Goal: Task Accomplishment & Management: Use online tool/utility

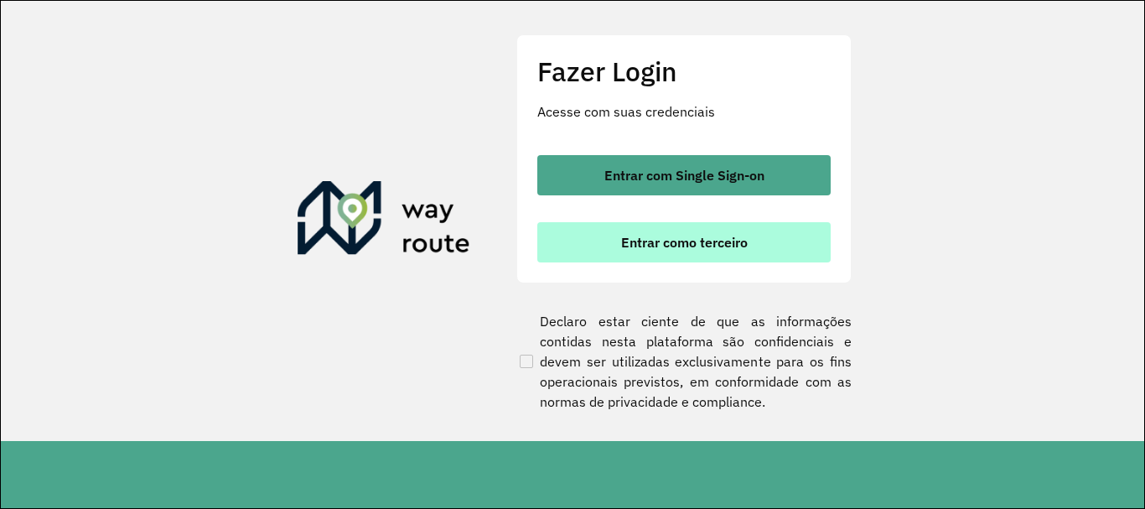
click at [619, 225] on button "Entrar como terceiro" at bounding box center [683, 242] width 293 height 40
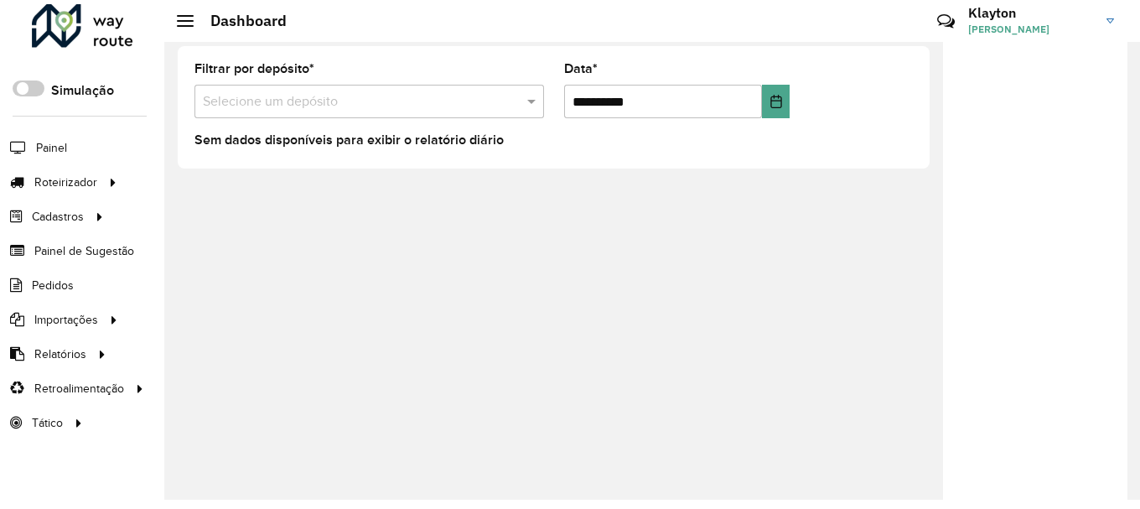
scroll to position [12, 0]
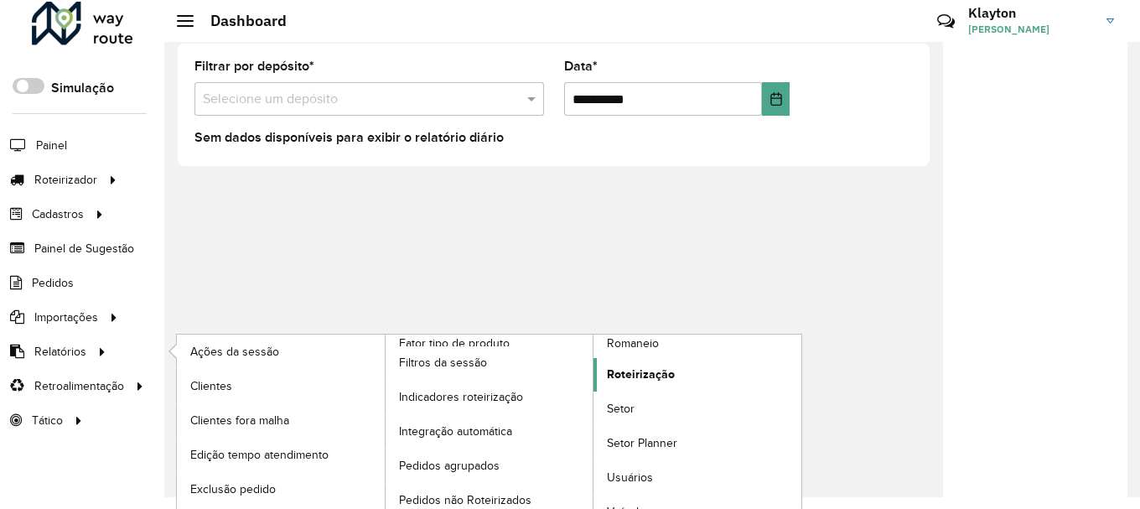
click at [646, 374] on span "Roteirização" at bounding box center [641, 375] width 68 height 18
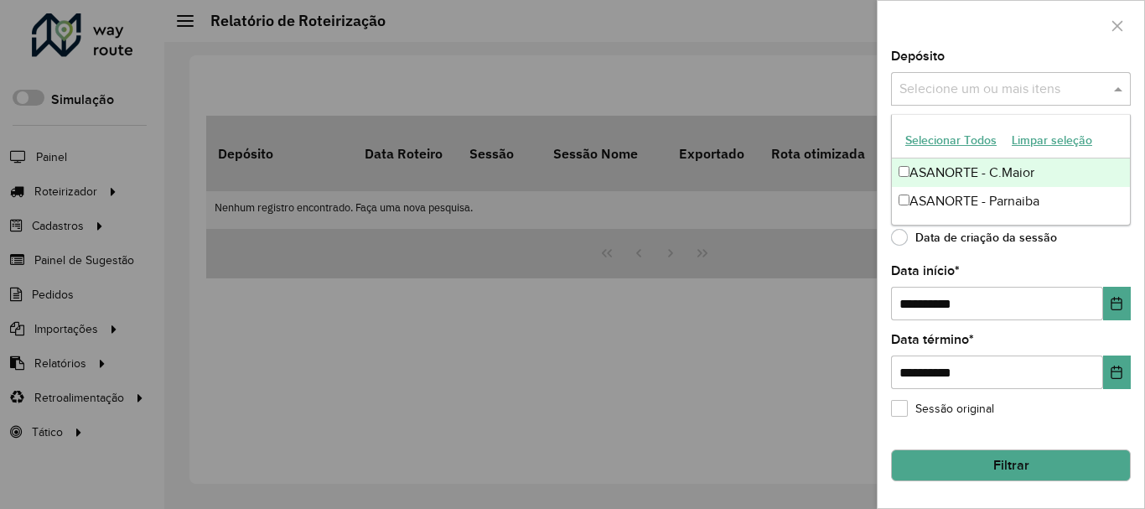
click at [1024, 80] on input "text" at bounding box center [1002, 90] width 215 height 20
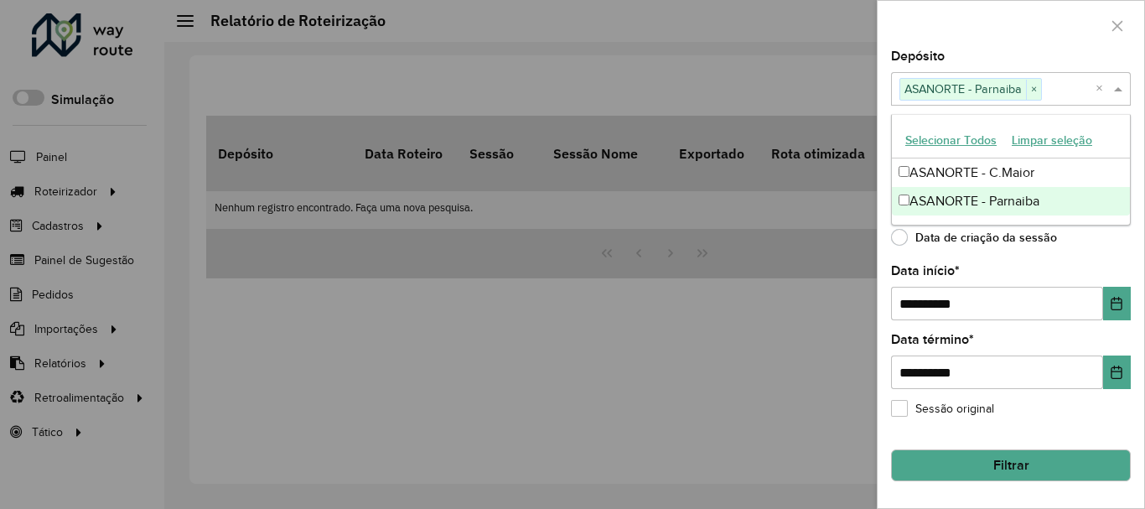
click at [1128, 260] on div "**********" at bounding box center [1011, 279] width 267 height 458
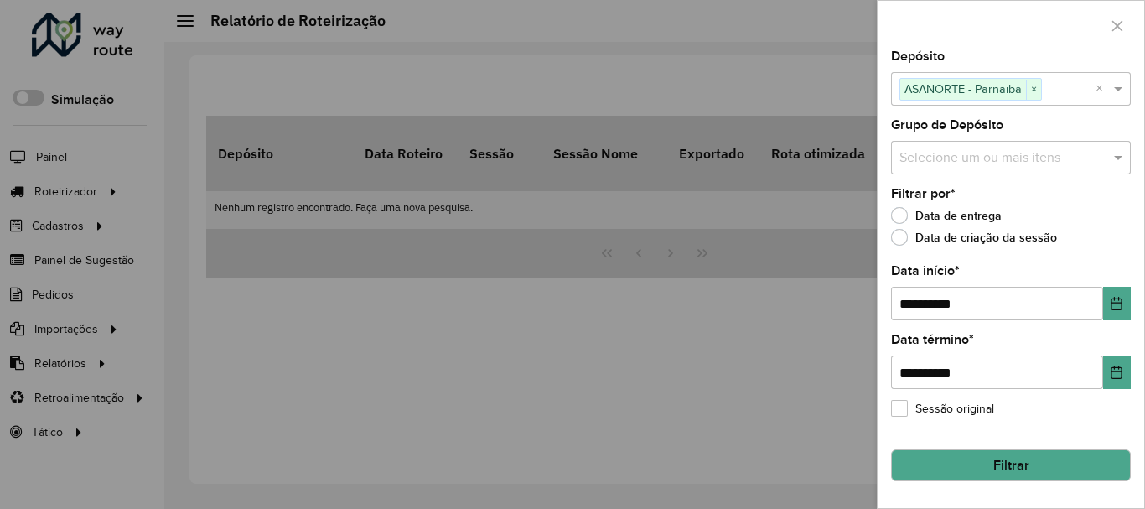
click at [1056, 154] on input "text" at bounding box center [1002, 158] width 215 height 20
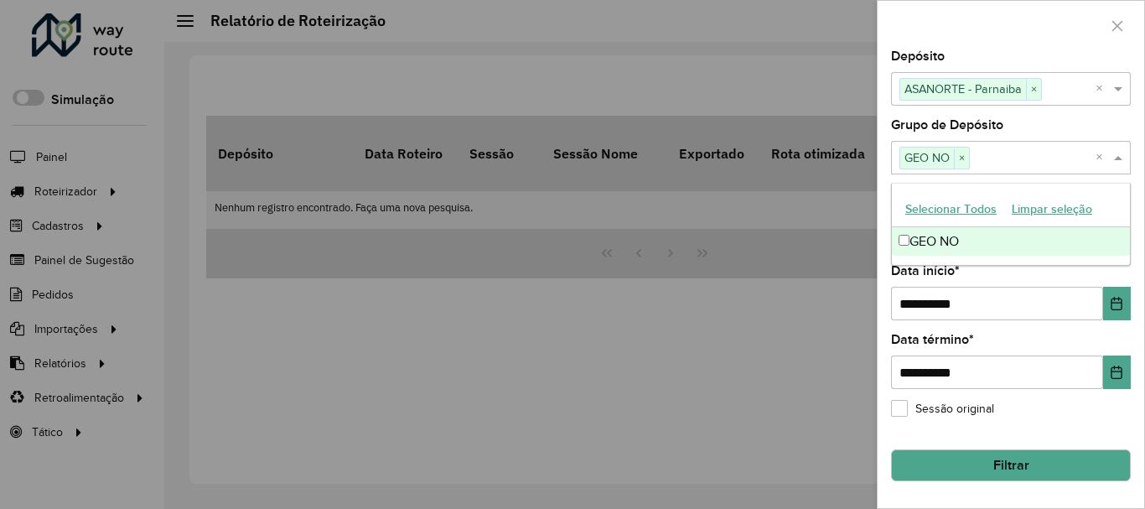
click at [1137, 193] on div "**********" at bounding box center [1011, 279] width 267 height 458
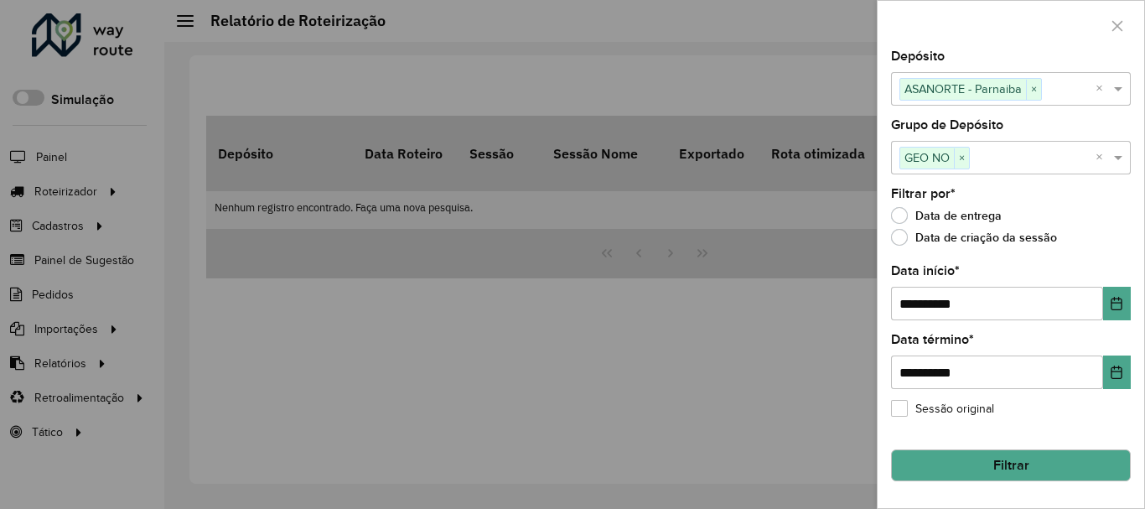
click at [975, 464] on button "Filtrar" at bounding box center [1011, 465] width 240 height 32
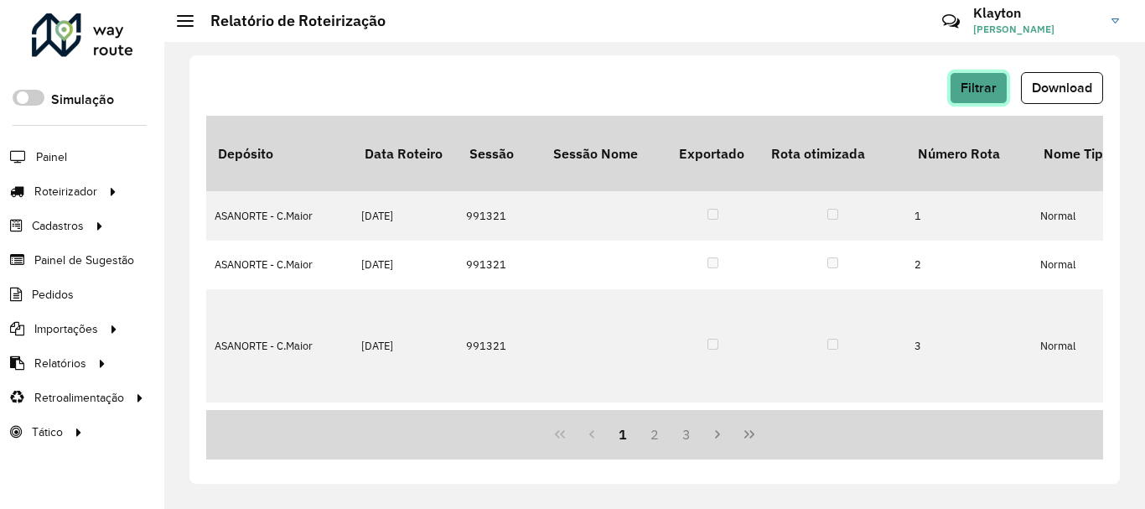
click at [967, 80] on button "Filtrar" at bounding box center [979, 88] width 58 height 32
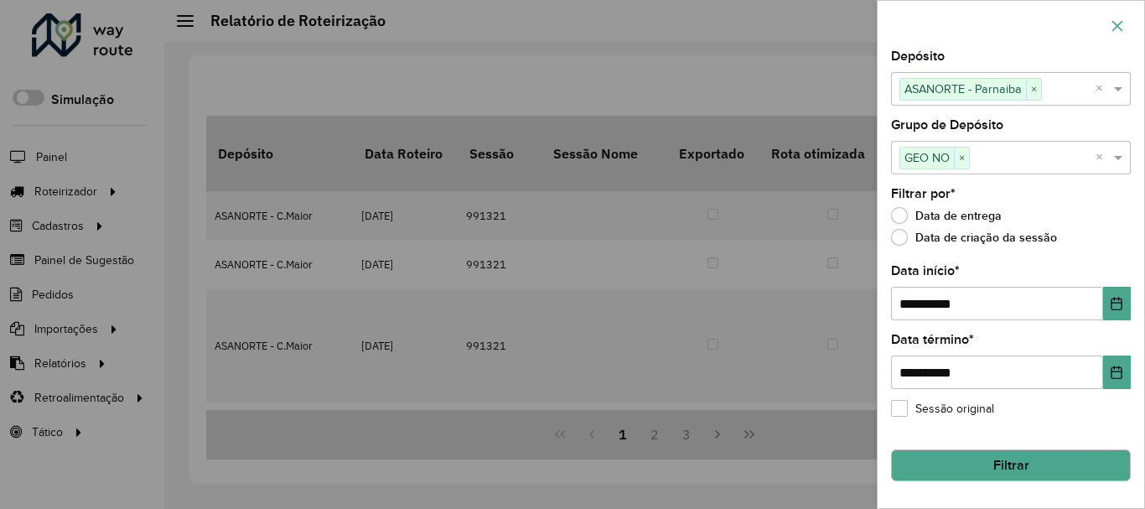
click at [1123, 15] on button "button" at bounding box center [1117, 26] width 27 height 27
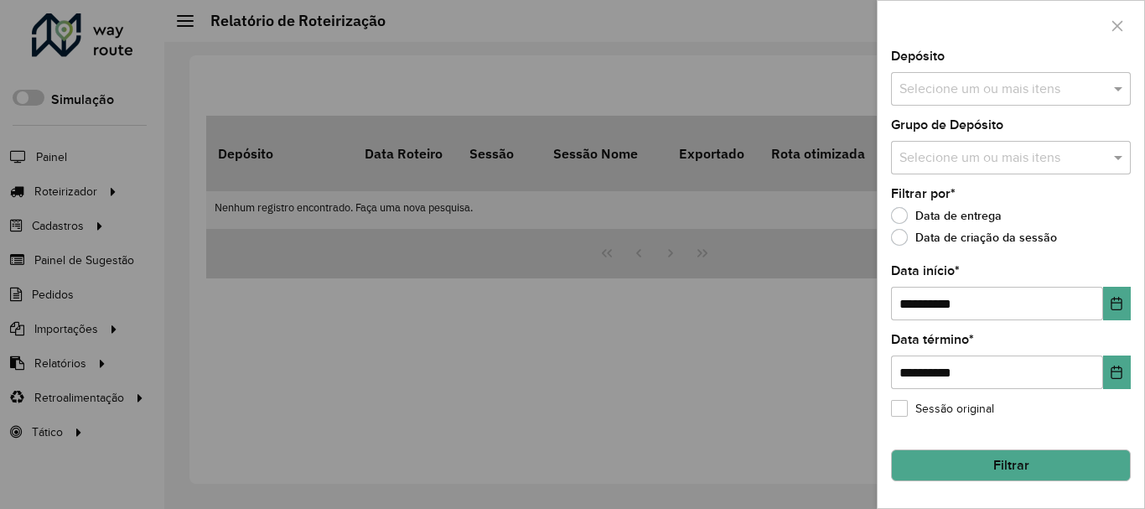
drag, startPoint x: 1117, startPoint y: 23, endPoint x: 1083, endPoint y: 23, distance: 33.5
click at [1117, 23] on icon "button" at bounding box center [1117, 25] width 13 height 13
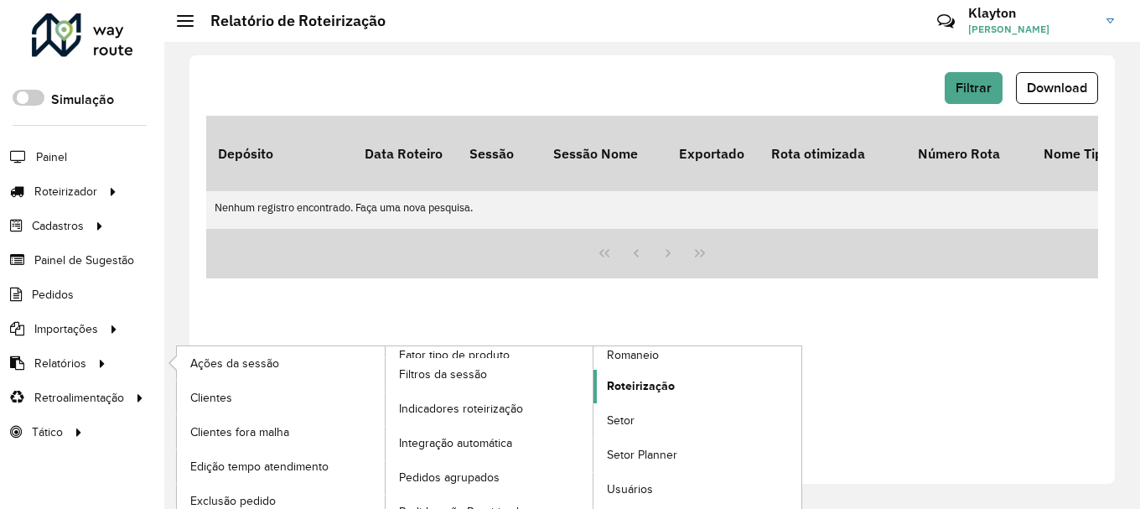
click at [634, 386] on span "Roteirização" at bounding box center [641, 386] width 68 height 18
click at [625, 382] on span "Roteirização" at bounding box center [641, 386] width 68 height 18
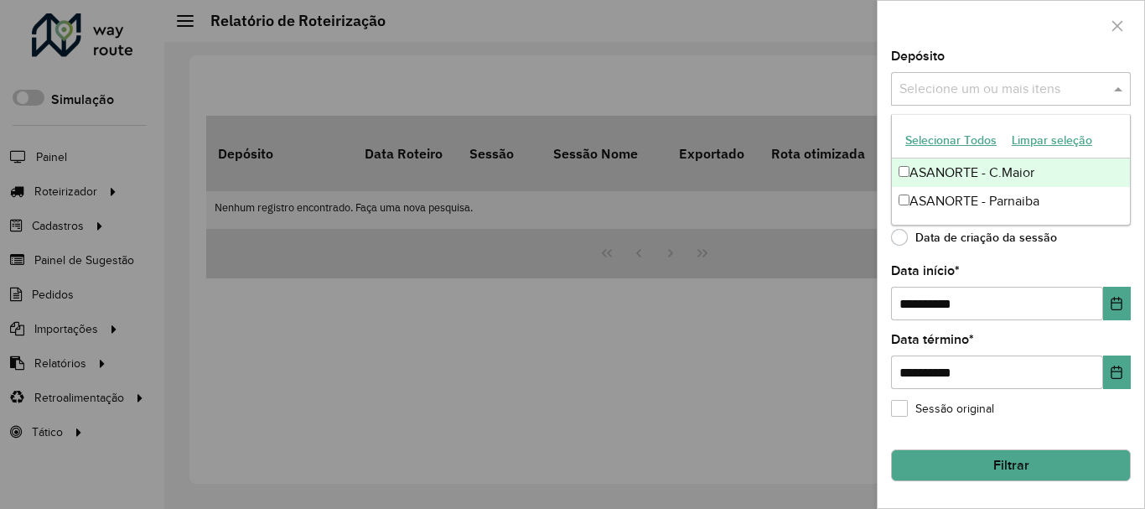
click at [1010, 97] on input "text" at bounding box center [1002, 90] width 215 height 20
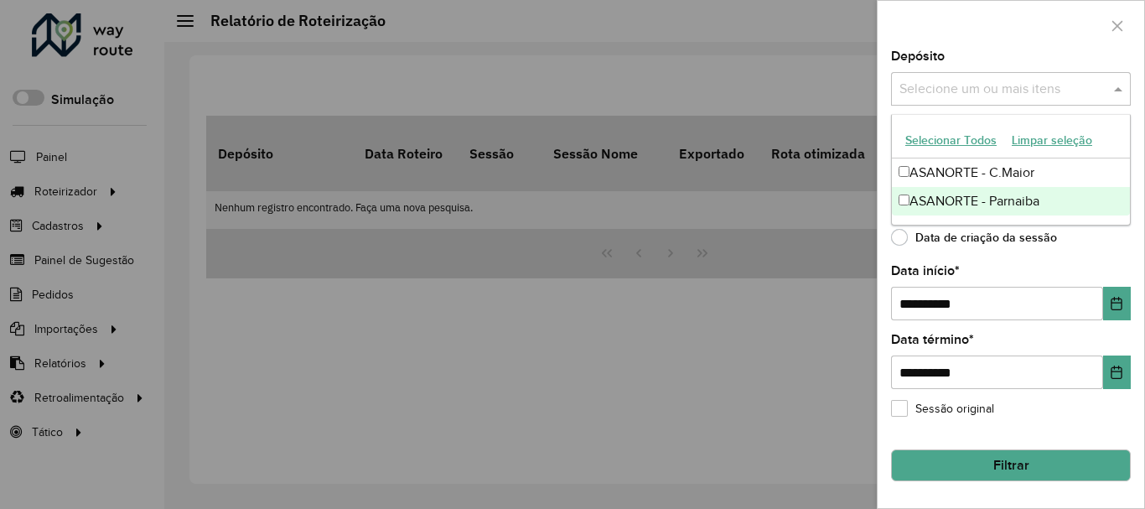
click at [980, 202] on div "ASANORTE - Parnaiba" at bounding box center [1011, 201] width 238 height 29
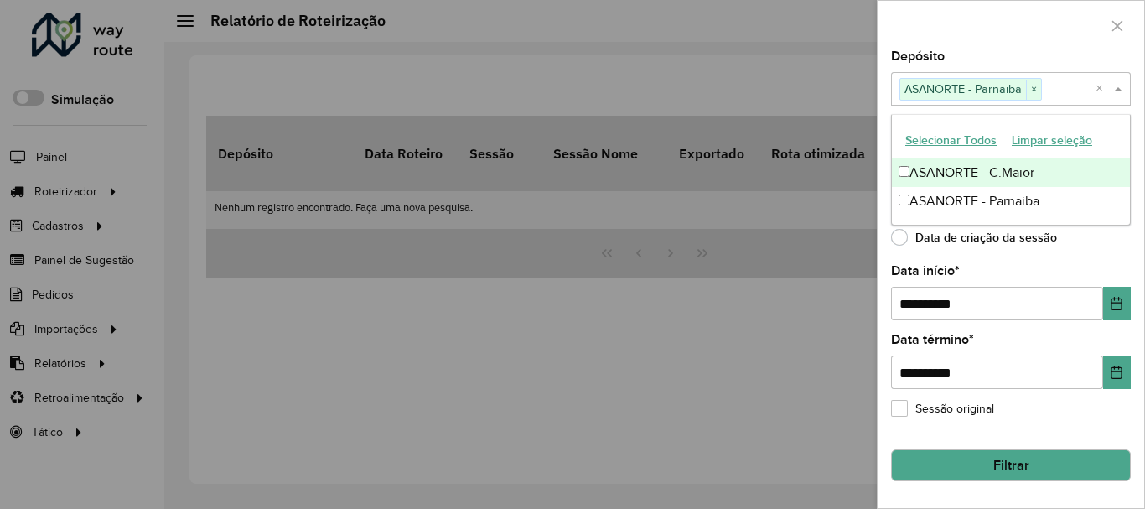
click at [1030, 21] on div at bounding box center [1011, 25] width 267 height 49
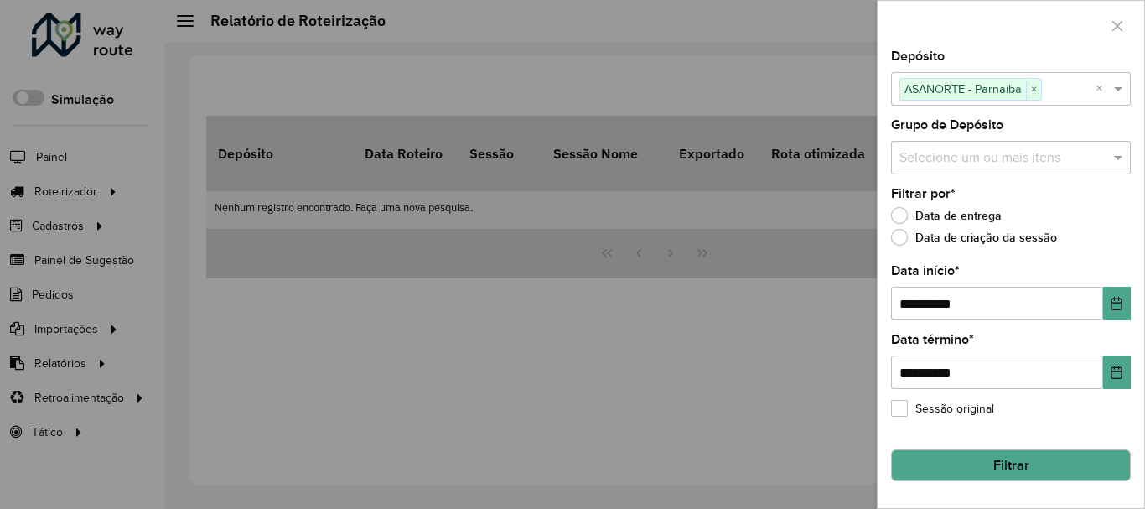
click at [1038, 458] on button "Filtrar" at bounding box center [1011, 465] width 240 height 32
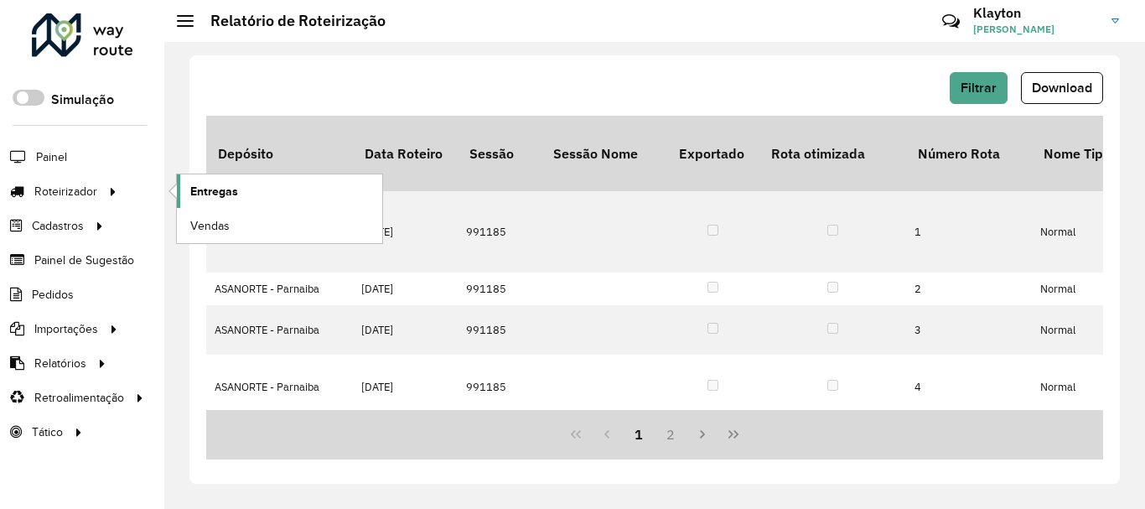
click at [211, 192] on span "Entregas" at bounding box center [214, 192] width 48 height 18
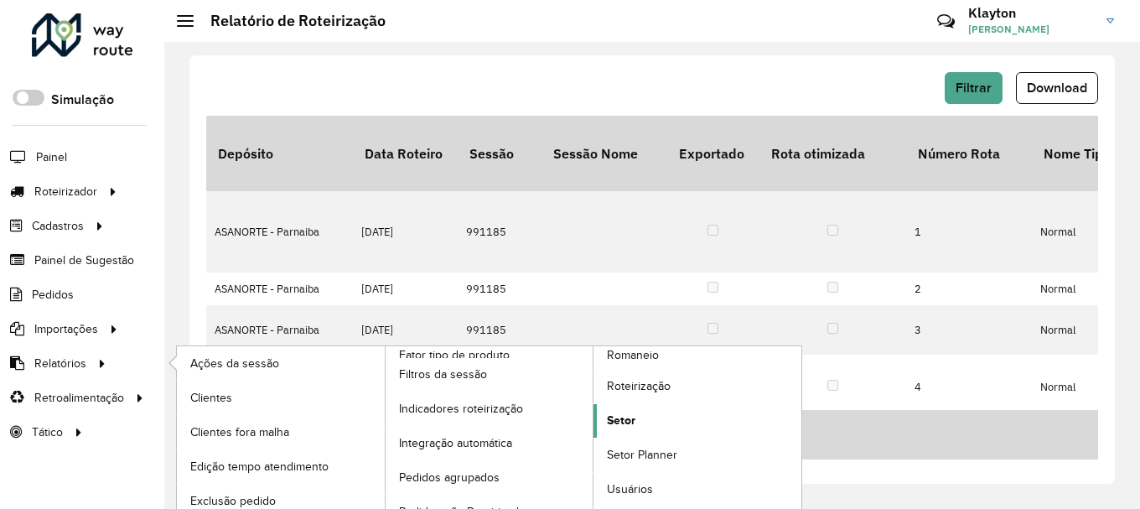
scroll to position [34, 0]
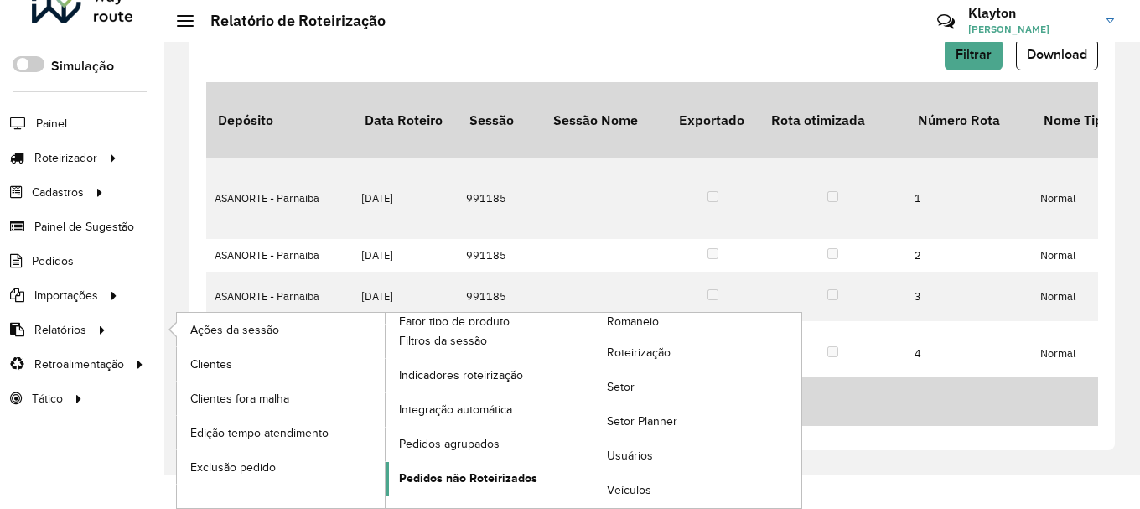
click at [457, 479] on span "Pedidos não Roteirizados" at bounding box center [468, 478] width 138 height 18
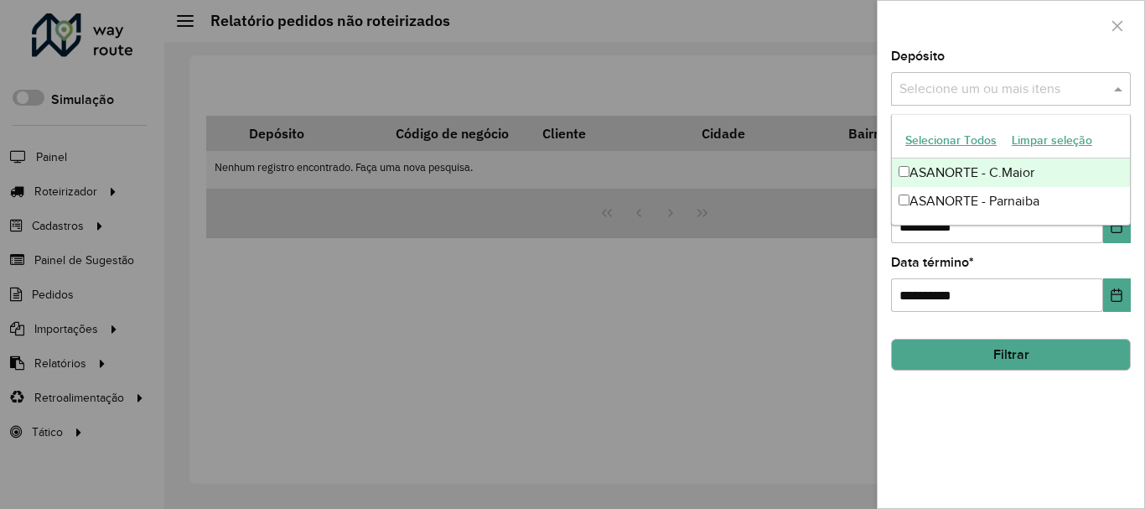
click at [962, 88] on input "text" at bounding box center [1002, 90] width 215 height 20
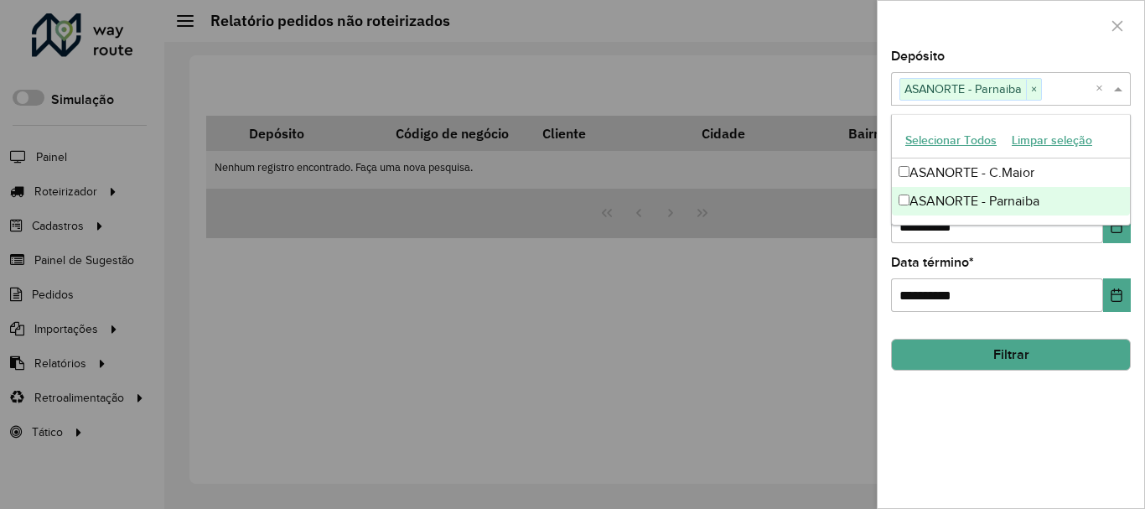
click at [1109, 498] on div "**********" at bounding box center [1011, 279] width 267 height 458
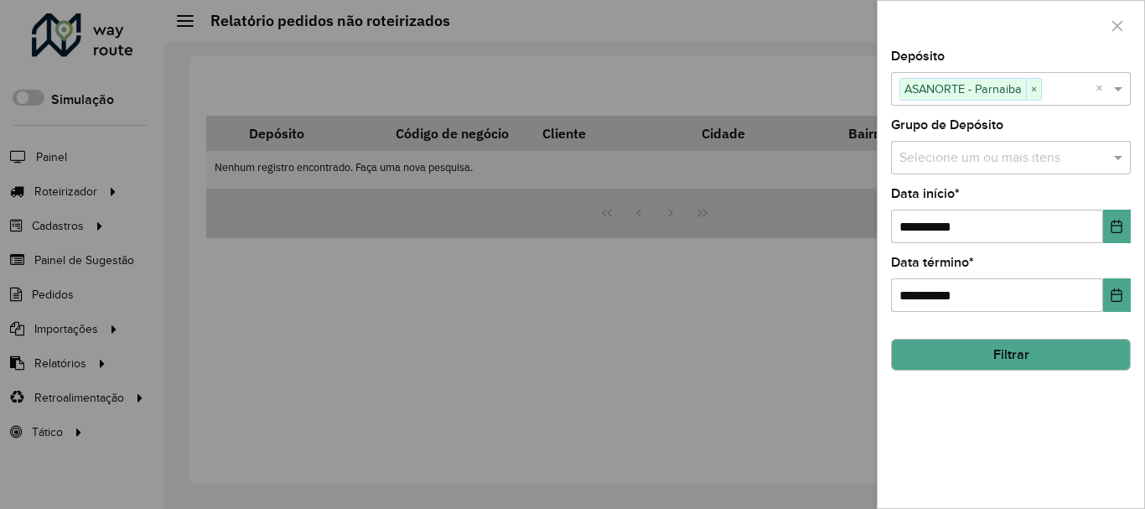
click at [1021, 347] on button "Filtrar" at bounding box center [1011, 355] width 240 height 32
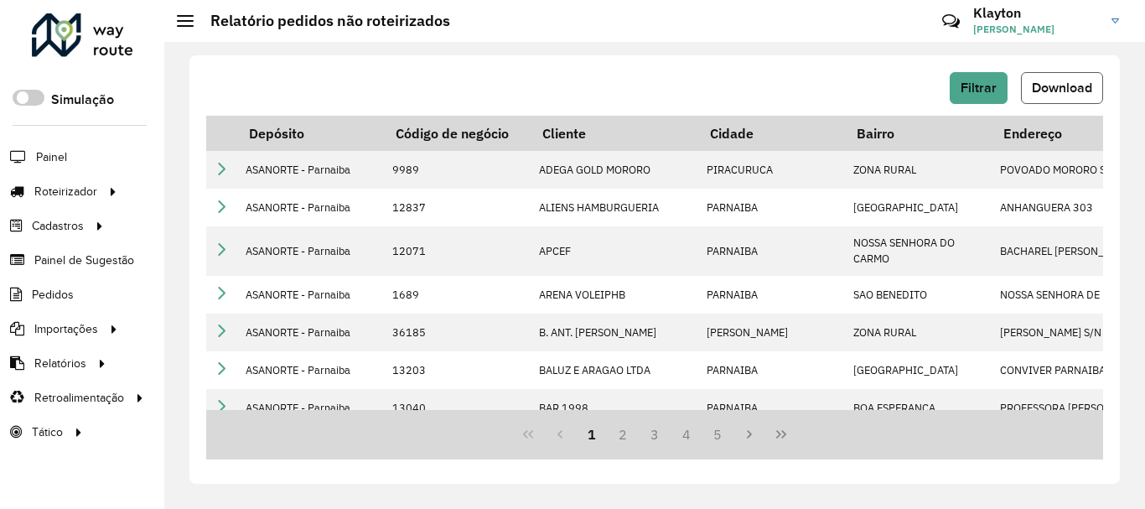
click at [1061, 91] on span "Download" at bounding box center [1062, 87] width 60 height 14
click at [54, 298] on span "Pedidos" at bounding box center [54, 295] width 44 height 18
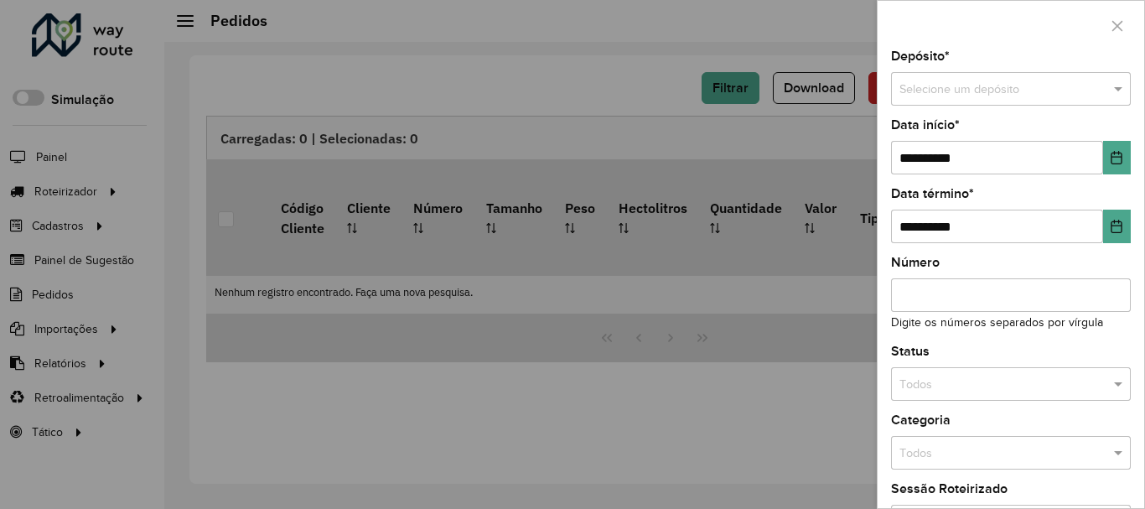
click at [971, 80] on input "text" at bounding box center [994, 89] width 189 height 18
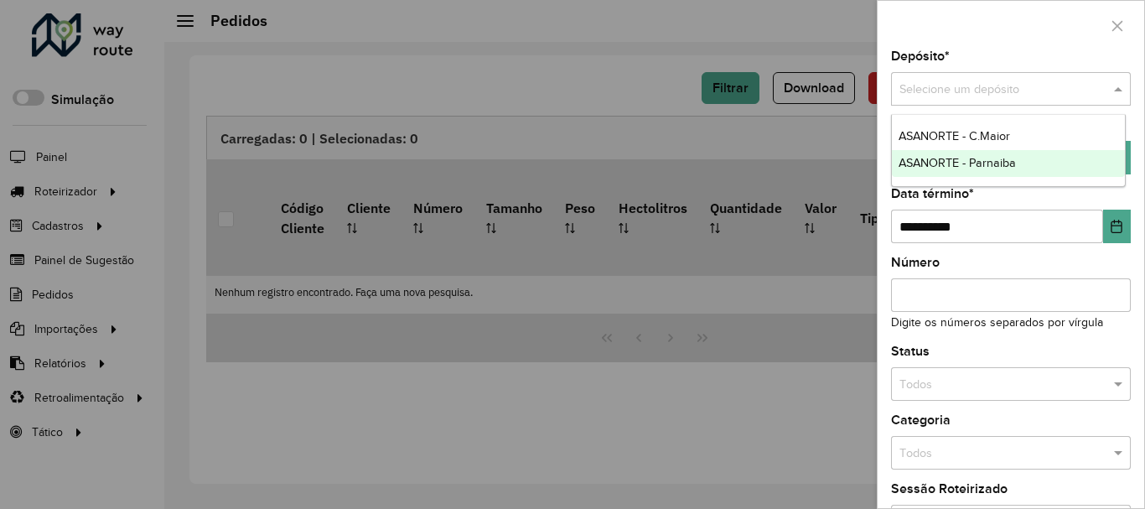
click at [964, 164] on span "ASANORTE - Parnaiba" at bounding box center [957, 162] width 117 height 13
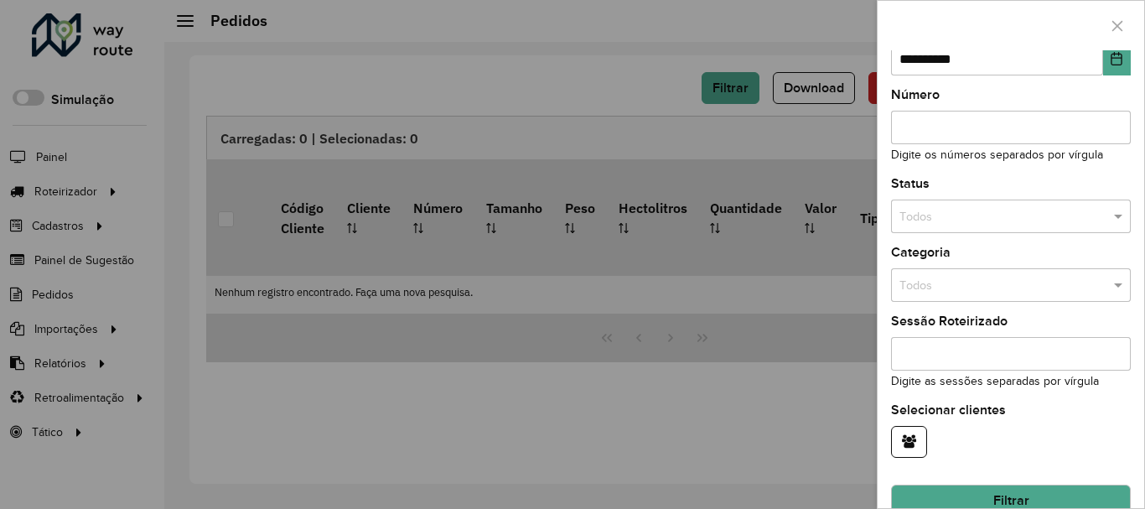
scroll to position [84, 0]
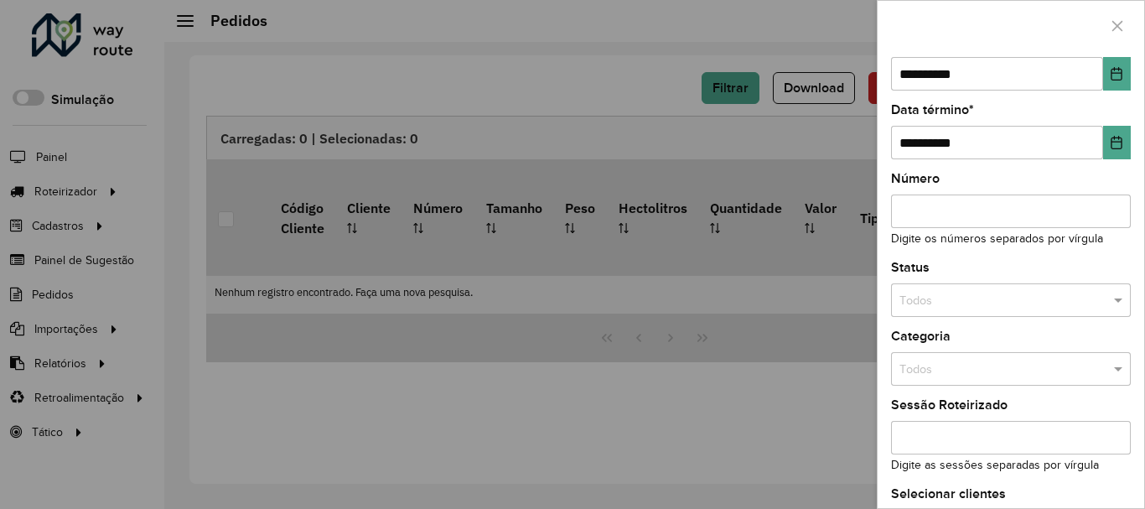
click at [964, 307] on input "text" at bounding box center [994, 301] width 189 height 18
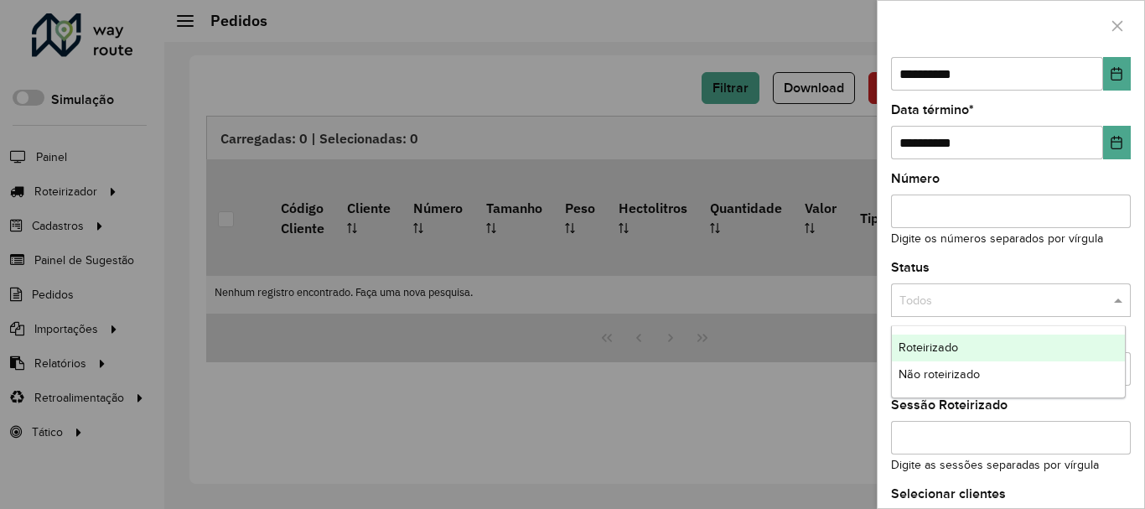
click at [917, 348] on span "Roteirizado" at bounding box center [929, 346] width 60 height 13
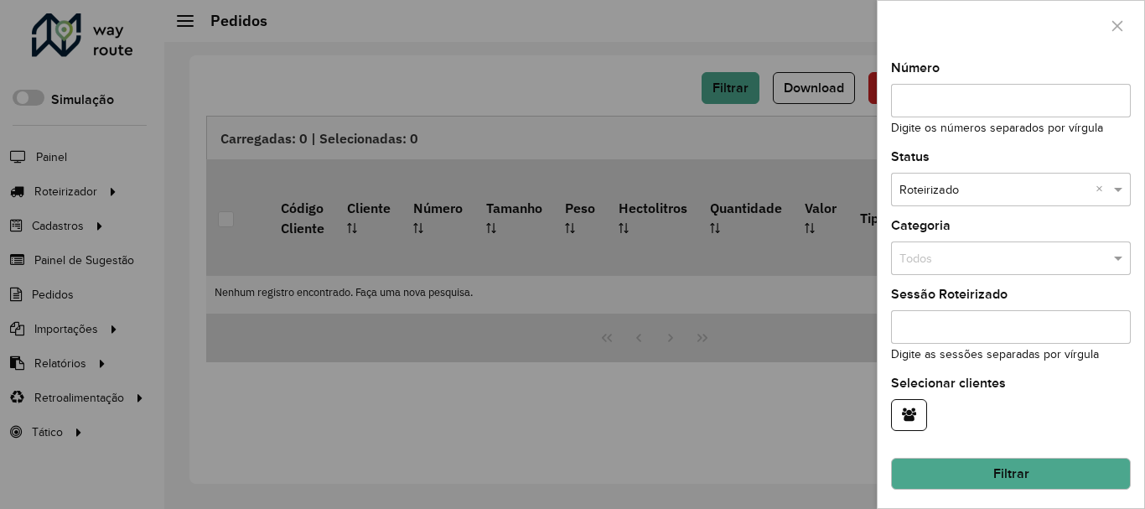
scroll to position [197, 0]
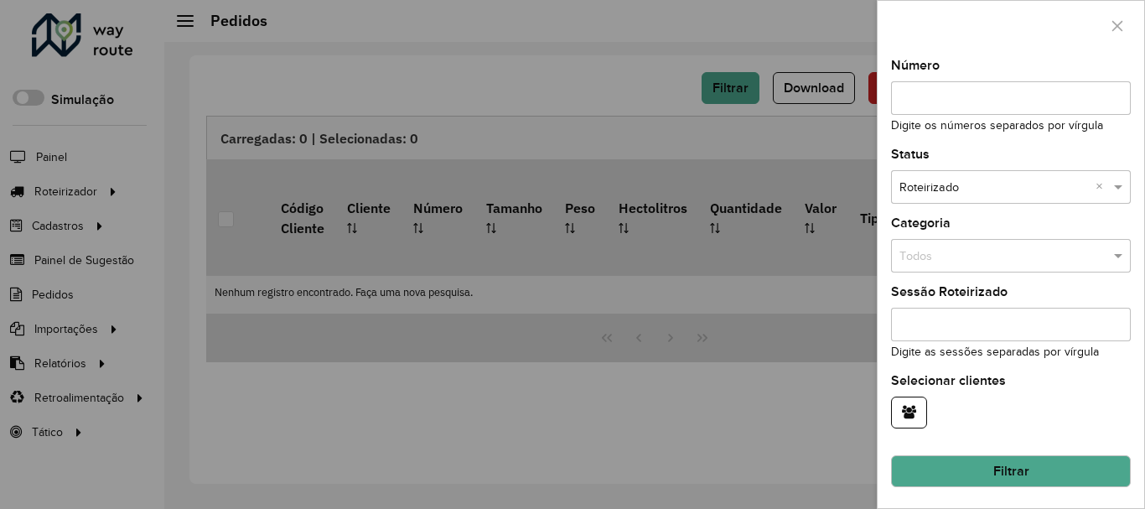
click at [983, 469] on button "Filtrar" at bounding box center [1011, 471] width 240 height 32
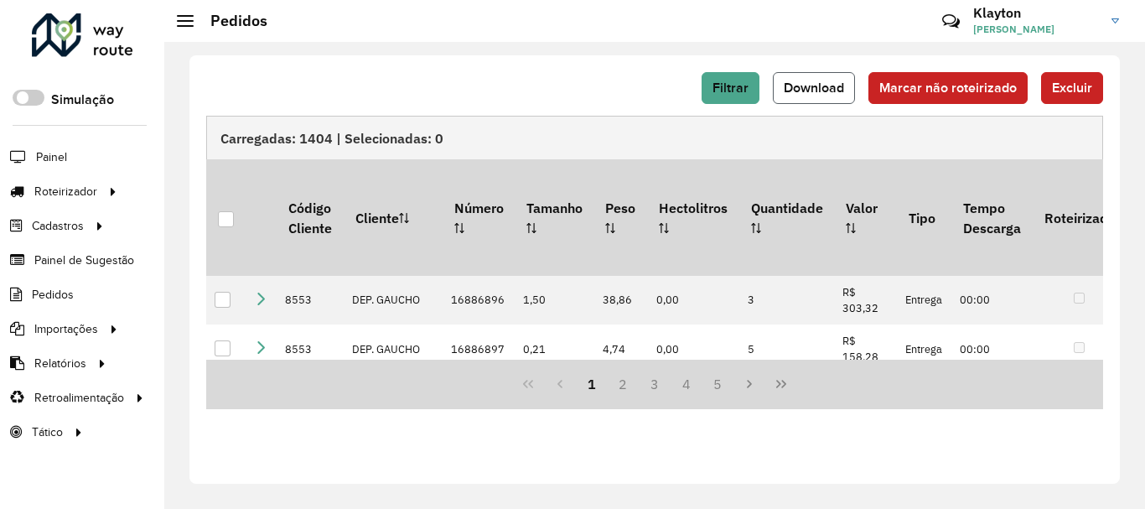
click at [810, 85] on span "Download" at bounding box center [814, 87] width 60 height 14
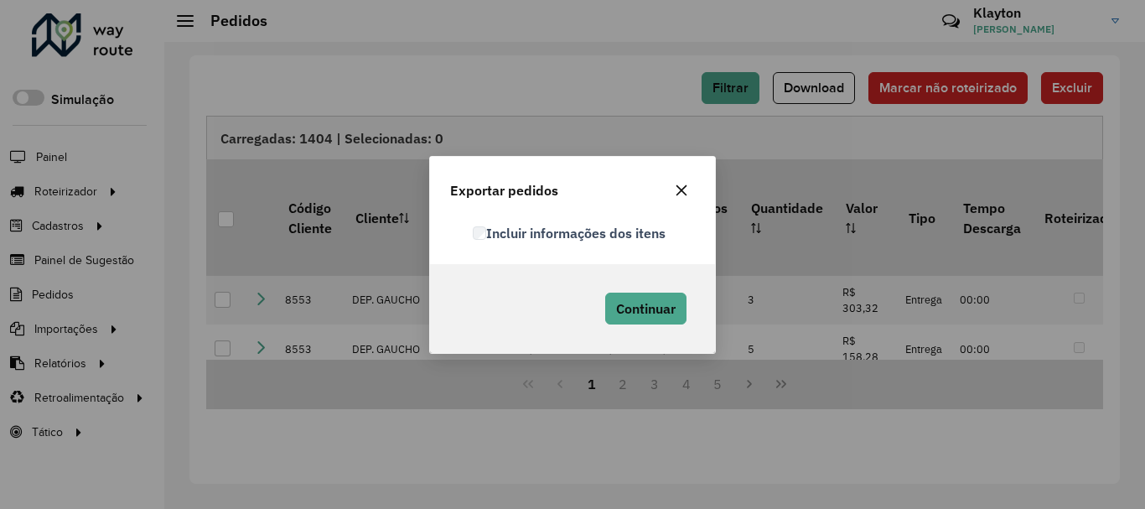
click at [682, 192] on icon "button" at bounding box center [681, 190] width 13 height 13
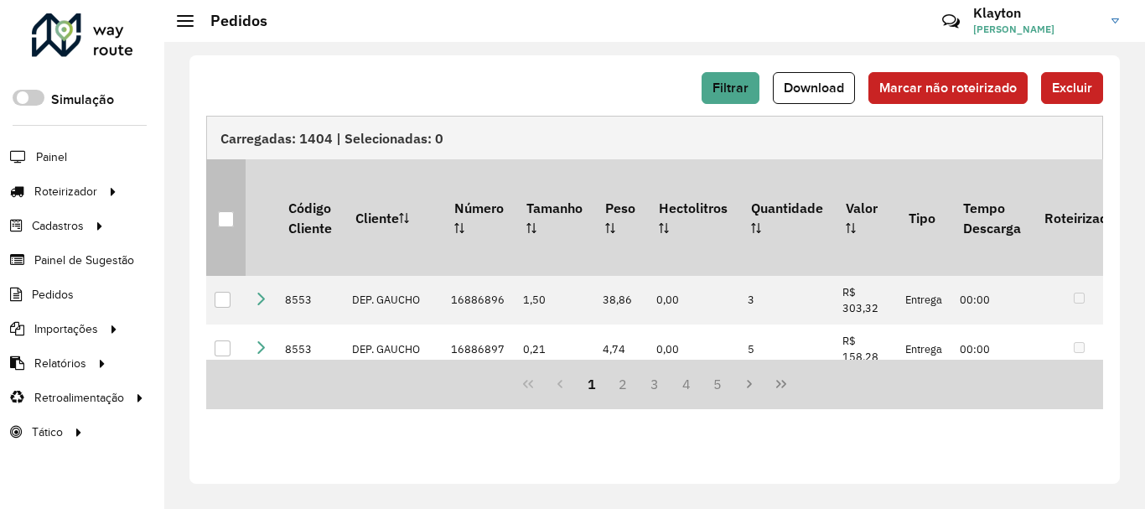
click at [226, 211] on div at bounding box center [226, 219] width 16 height 16
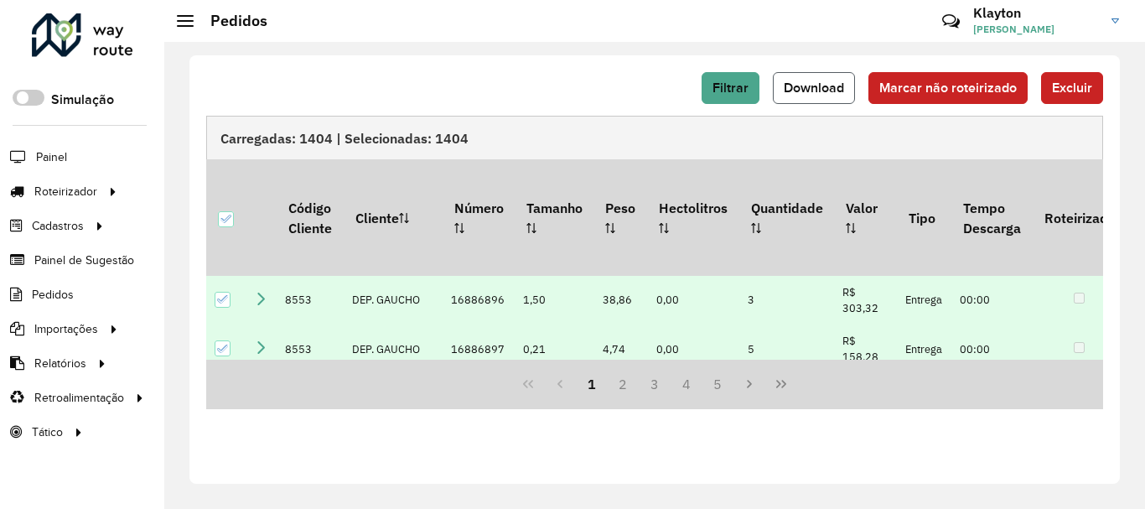
click at [809, 91] on span "Download" at bounding box center [814, 87] width 60 height 14
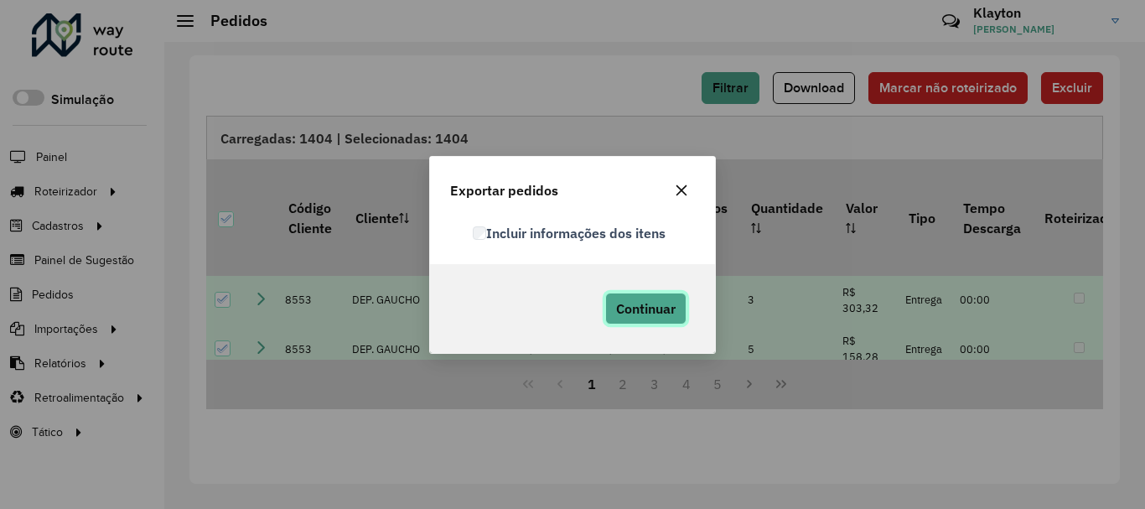
click at [653, 303] on span "Continuar" at bounding box center [646, 308] width 60 height 17
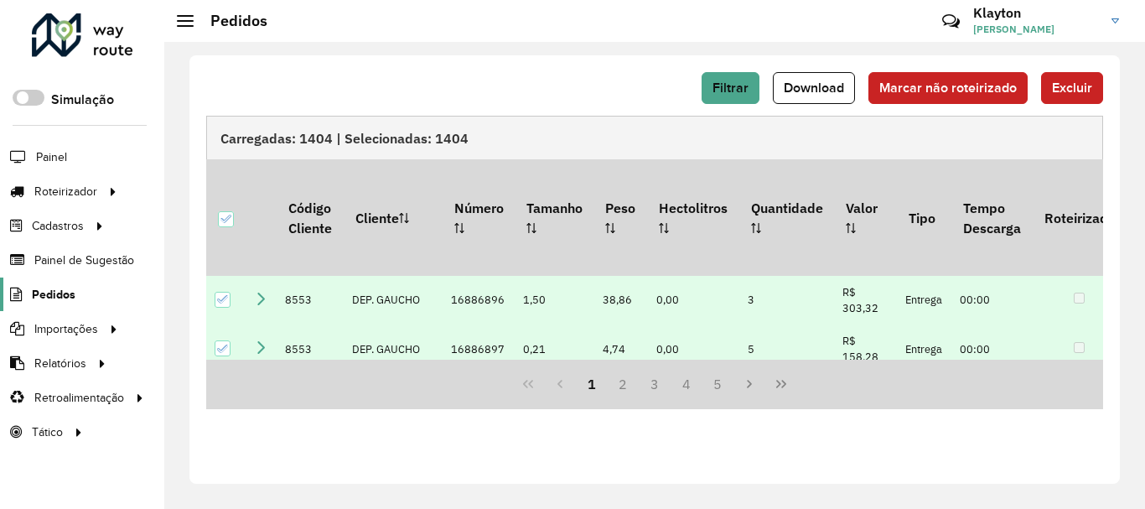
click at [44, 298] on span "Pedidos" at bounding box center [54, 295] width 44 height 18
click at [734, 88] on span "Filtrar" at bounding box center [731, 87] width 36 height 14
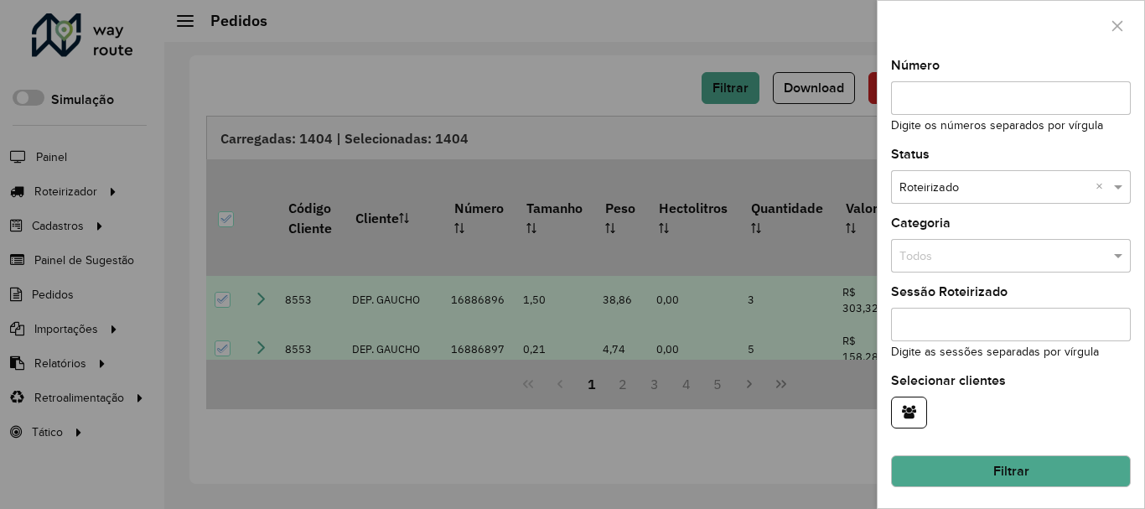
click at [977, 187] on input "text" at bounding box center [994, 188] width 189 height 18
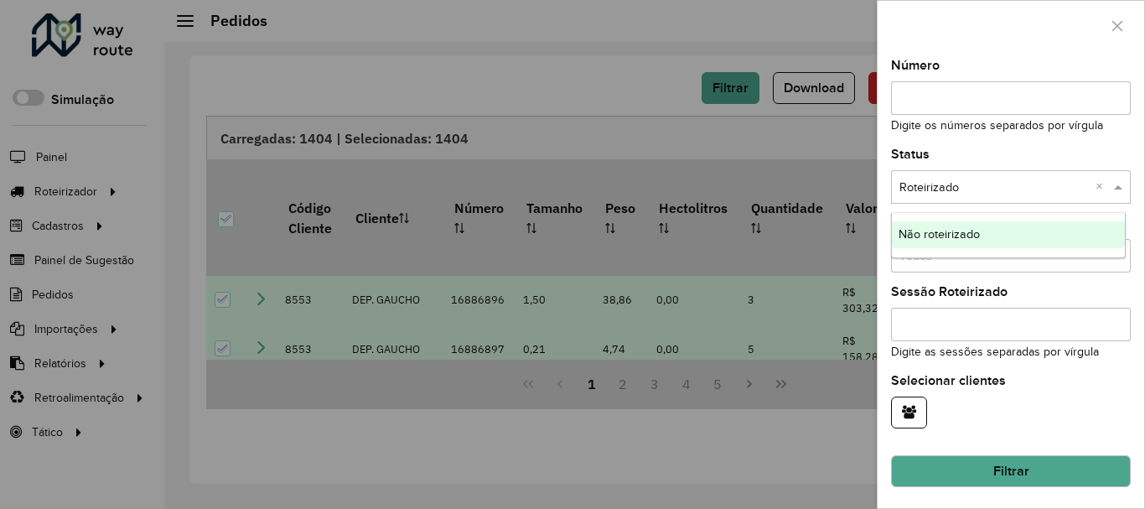
click at [946, 235] on span "Não roteirizado" at bounding box center [939, 233] width 81 height 13
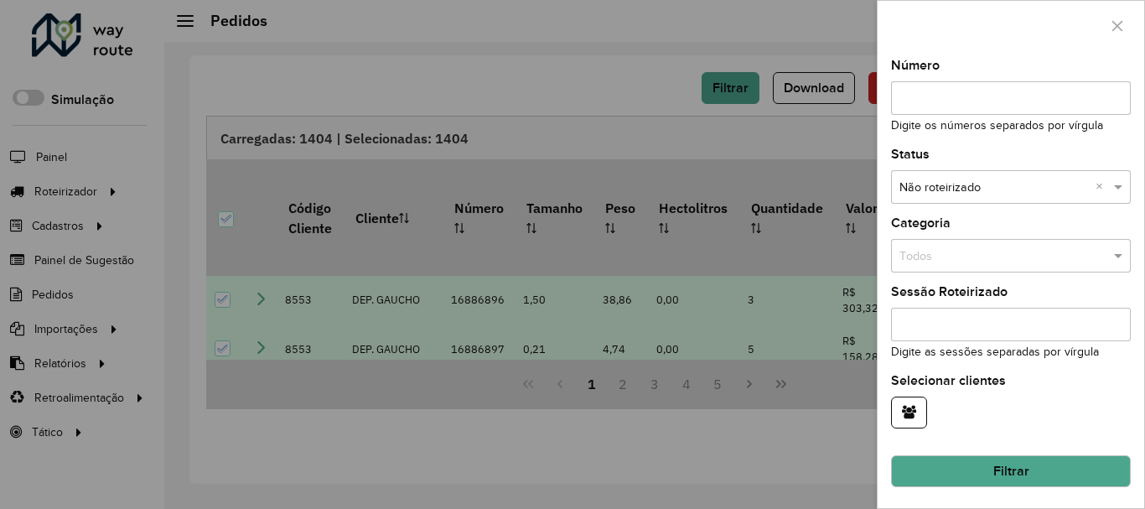
click at [988, 479] on button "Filtrar" at bounding box center [1011, 471] width 240 height 32
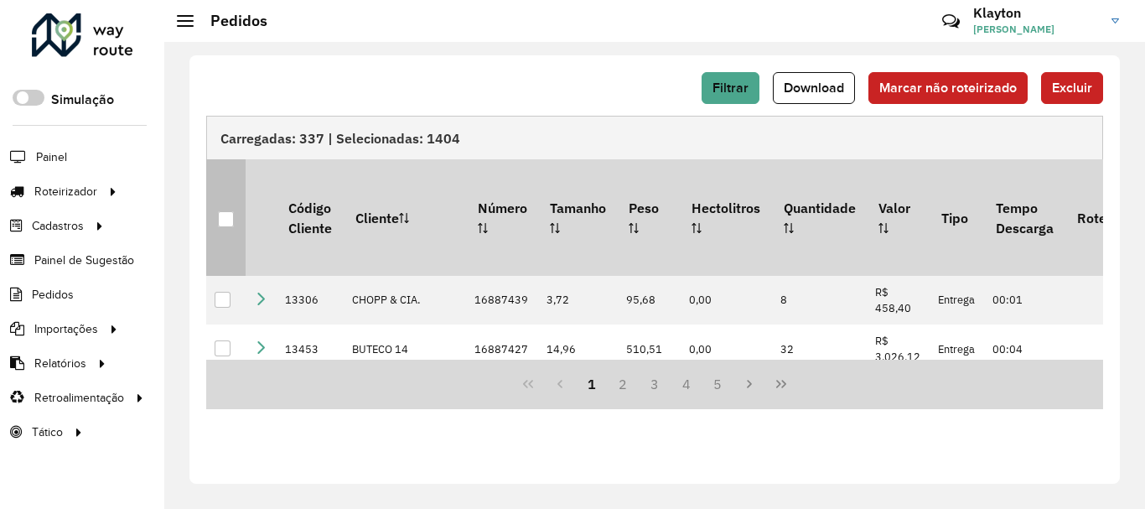
click at [218, 211] on div at bounding box center [226, 219] width 16 height 16
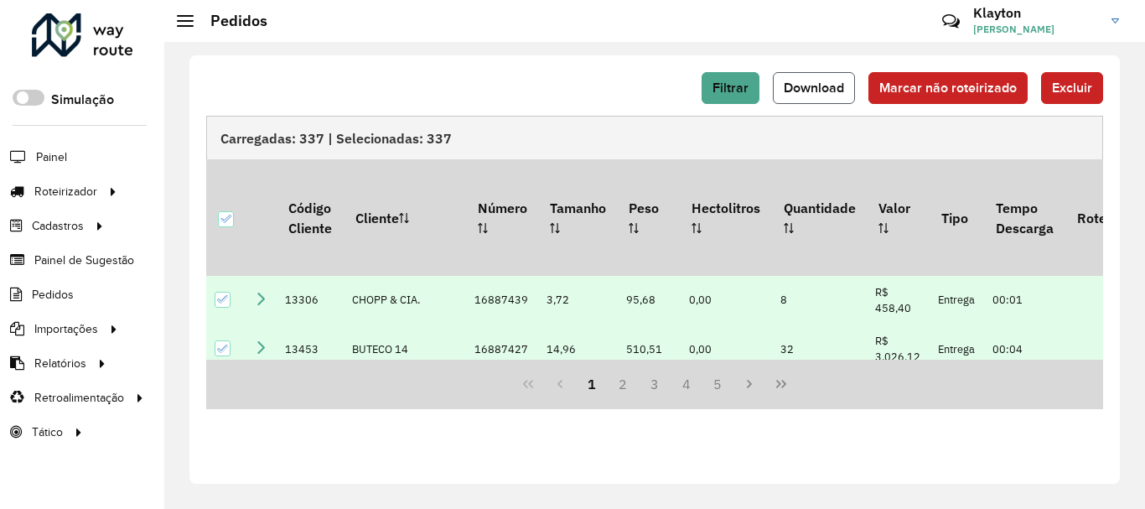
click at [832, 91] on span "Download" at bounding box center [814, 87] width 60 height 14
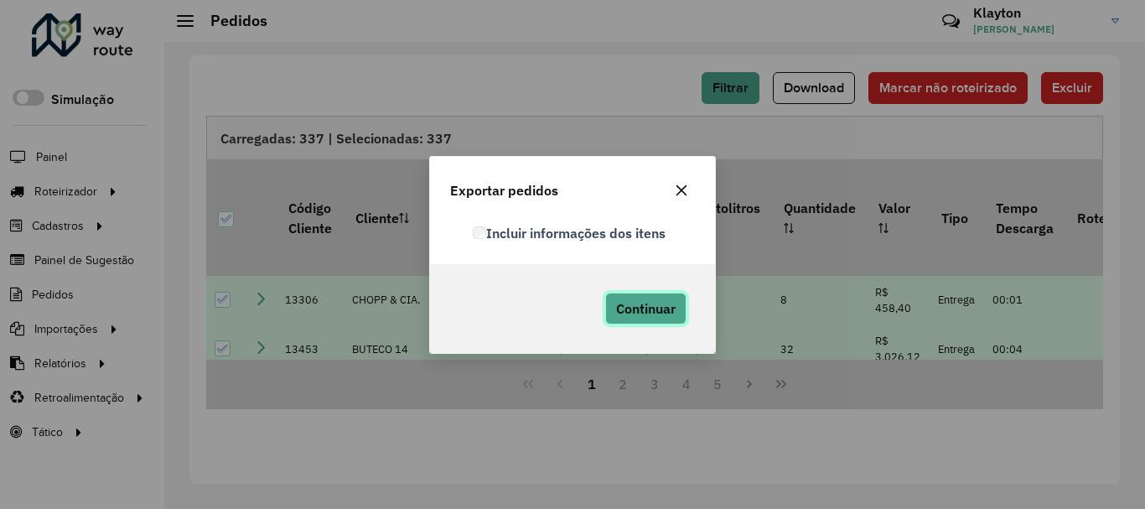
click at [643, 309] on span "Continuar" at bounding box center [646, 308] width 60 height 17
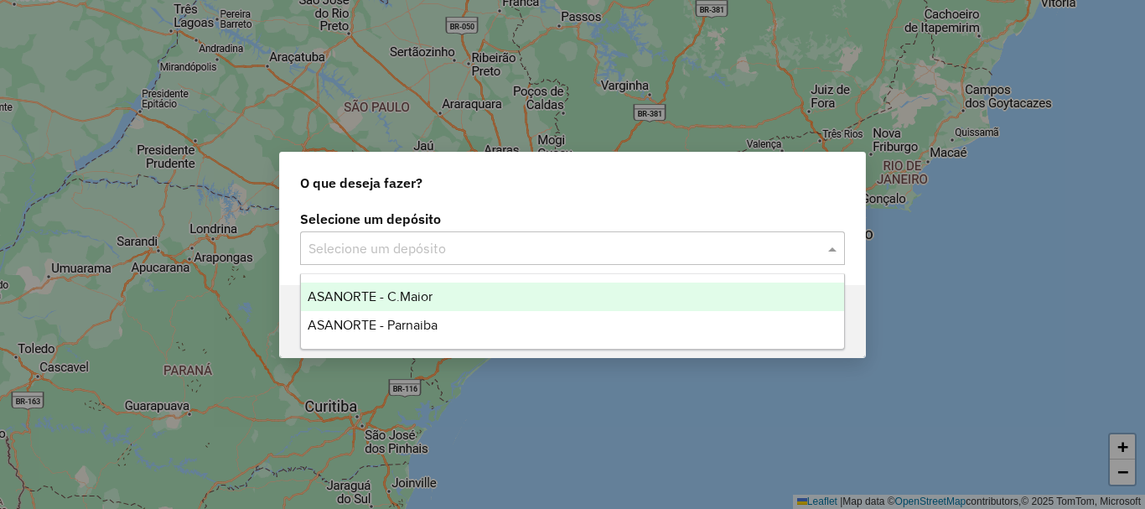
click at [539, 252] on input "text" at bounding box center [556, 249] width 495 height 20
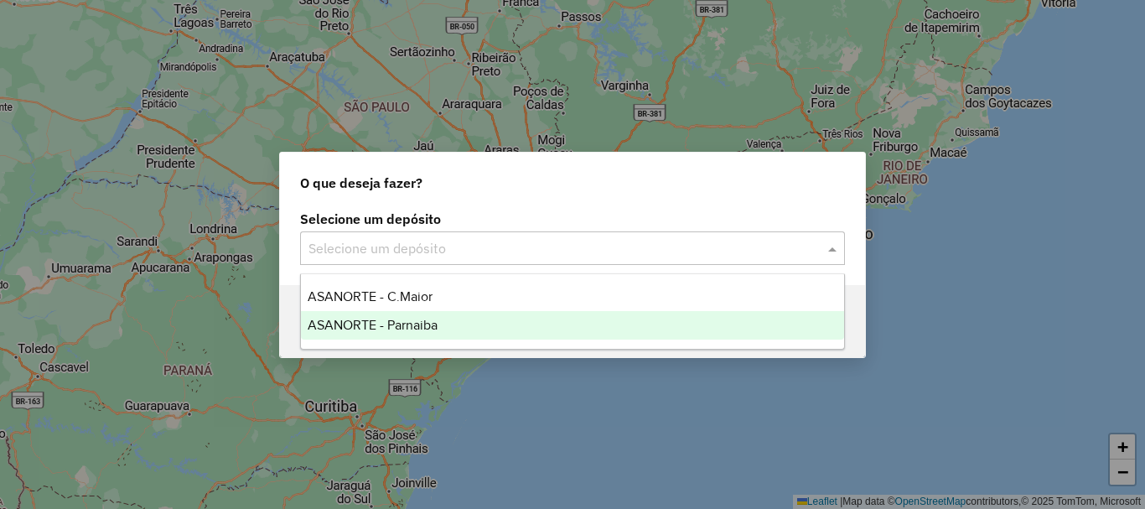
click at [404, 320] on span "ASANORTE - Parnaiba" at bounding box center [373, 325] width 130 height 14
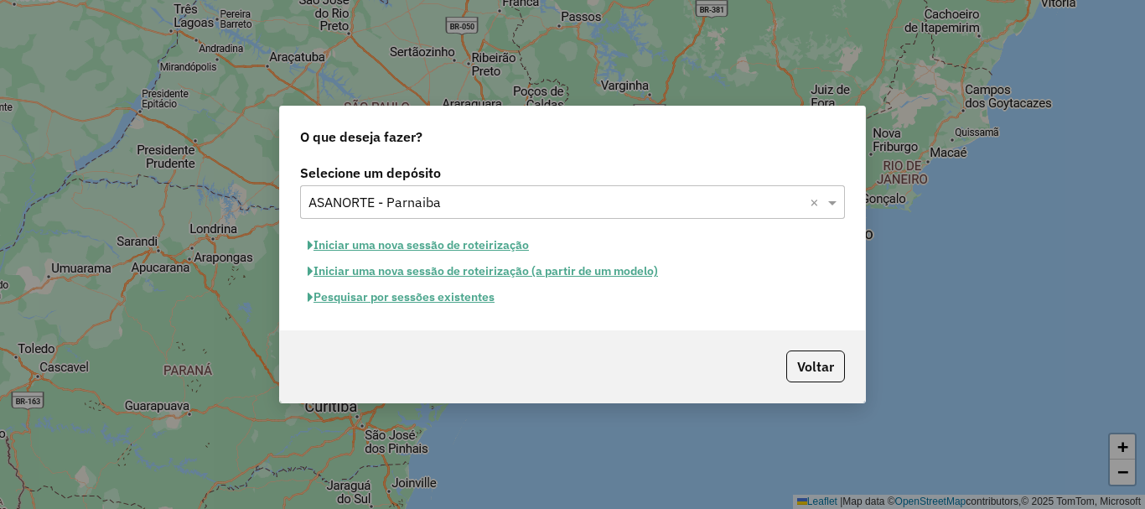
click at [421, 298] on button "Pesquisar por sessões existentes" at bounding box center [401, 297] width 202 height 26
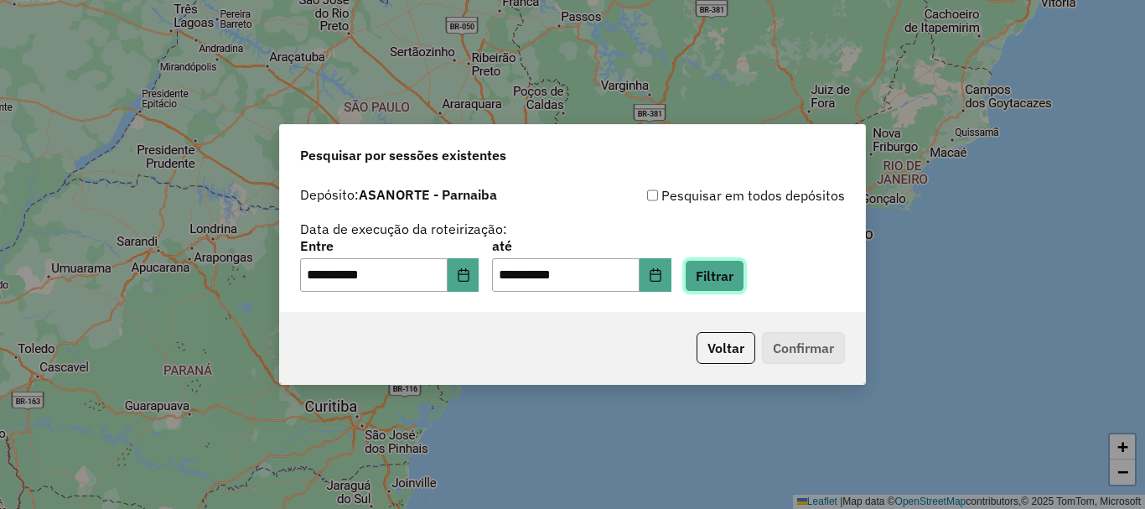
click at [744, 273] on button "Filtrar" at bounding box center [715, 276] width 60 height 32
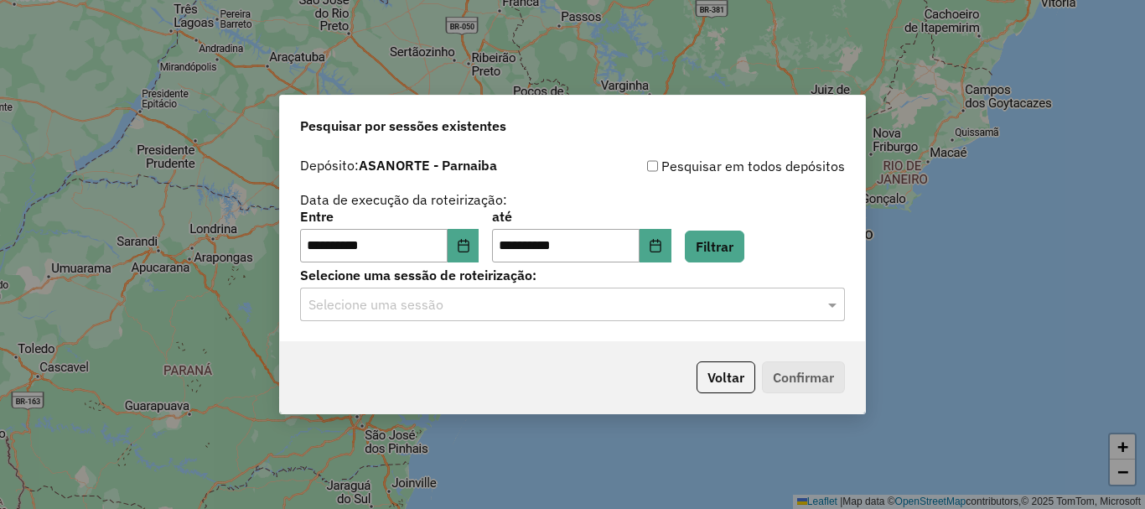
click at [773, 309] on input "text" at bounding box center [556, 305] width 495 height 20
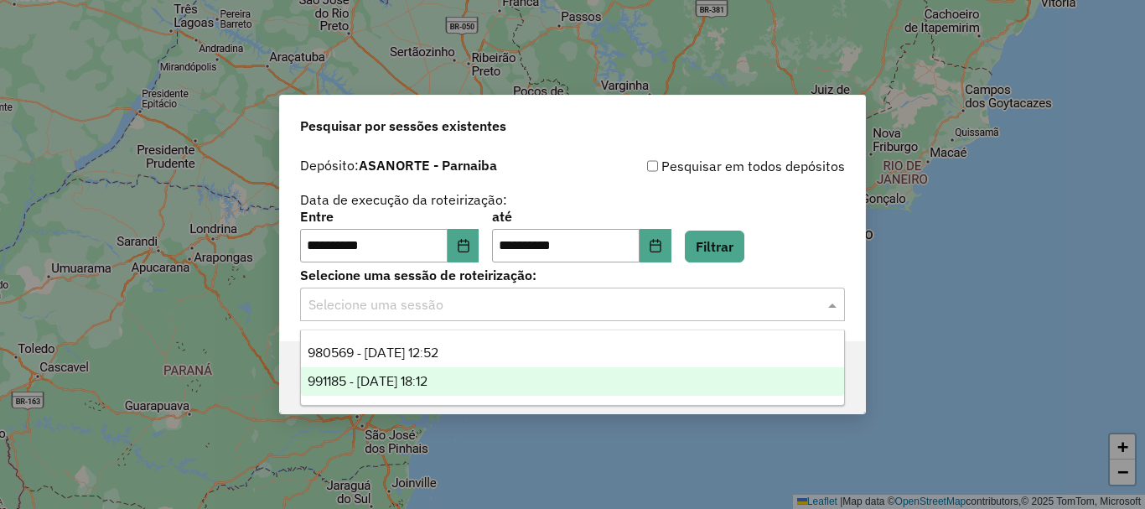
click at [428, 380] on span "991185 - 19/08/2025 18:12" at bounding box center [368, 381] width 120 height 14
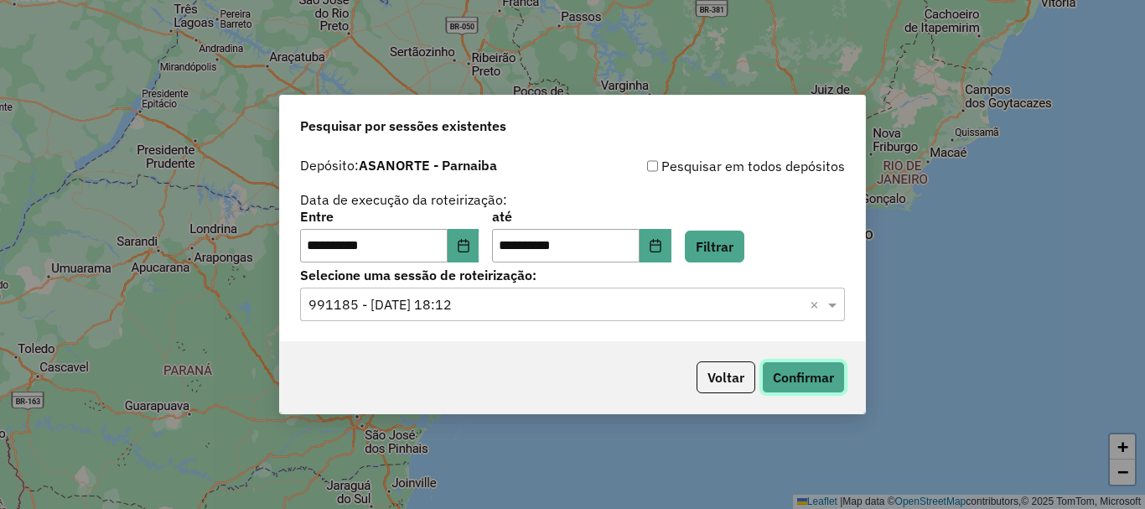
click at [800, 379] on button "Confirmar" at bounding box center [803, 377] width 83 height 32
